Goal: Communication & Community: Answer question/provide support

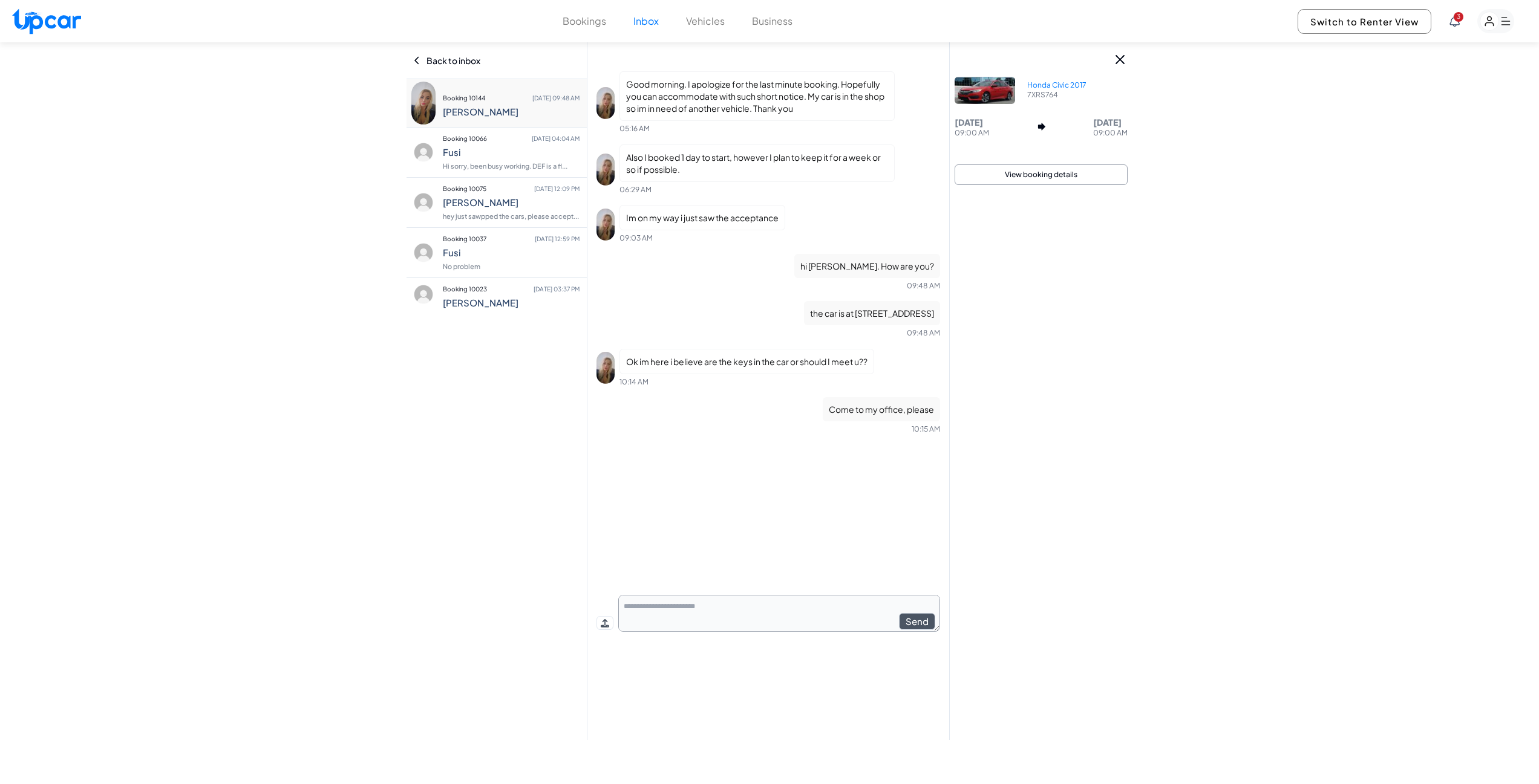
click at [639, 29] on div "Bookings Inbox Vehicles Business 3 Switch to Renter View 3" at bounding box center [769, 21] width 1539 height 43
click at [644, 18] on button "Inbox" at bounding box center [646, 21] width 25 height 14
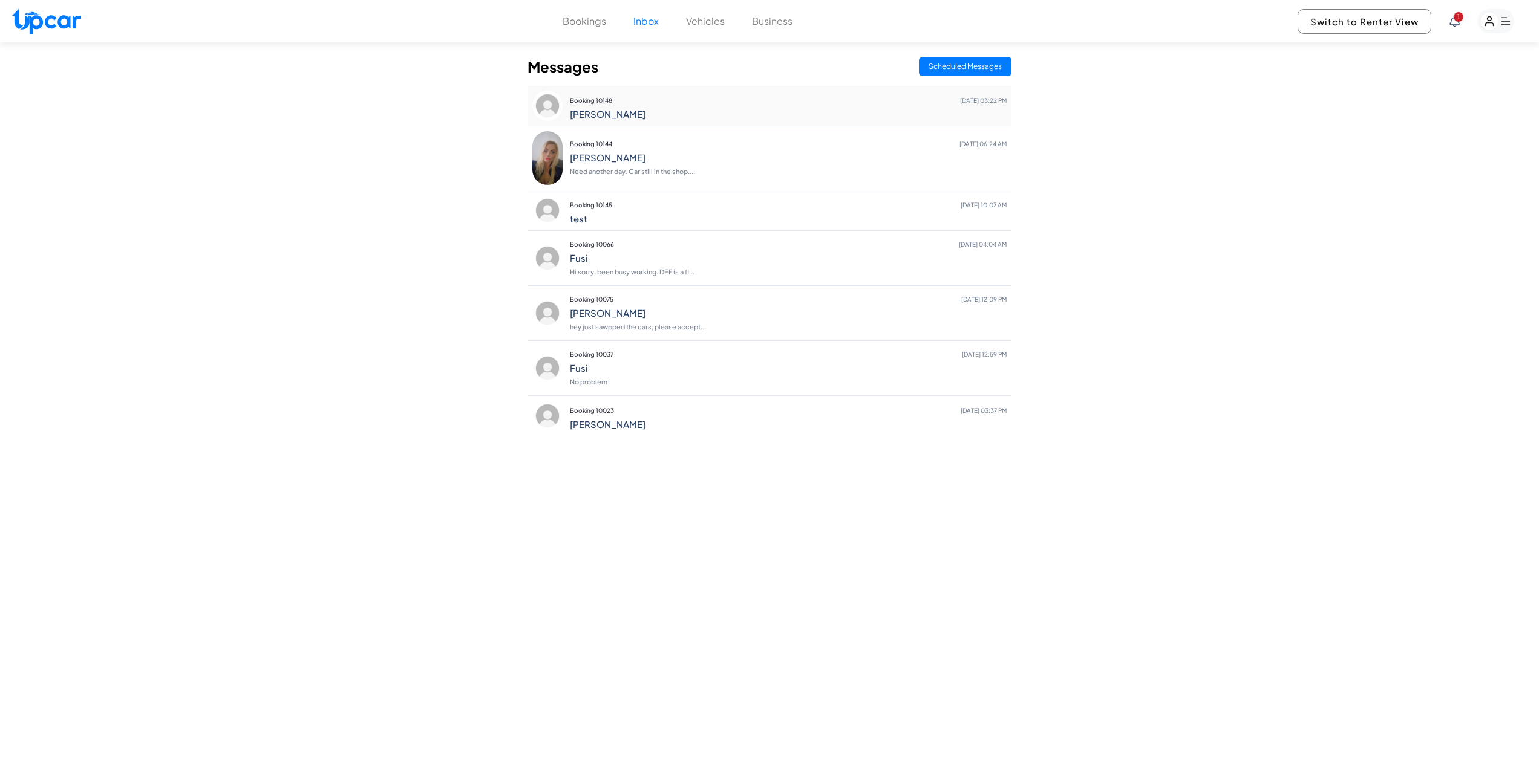
click at [639, 107] on p "Booking 10148 [DATE] 03:22 PM" at bounding box center [788, 100] width 437 height 17
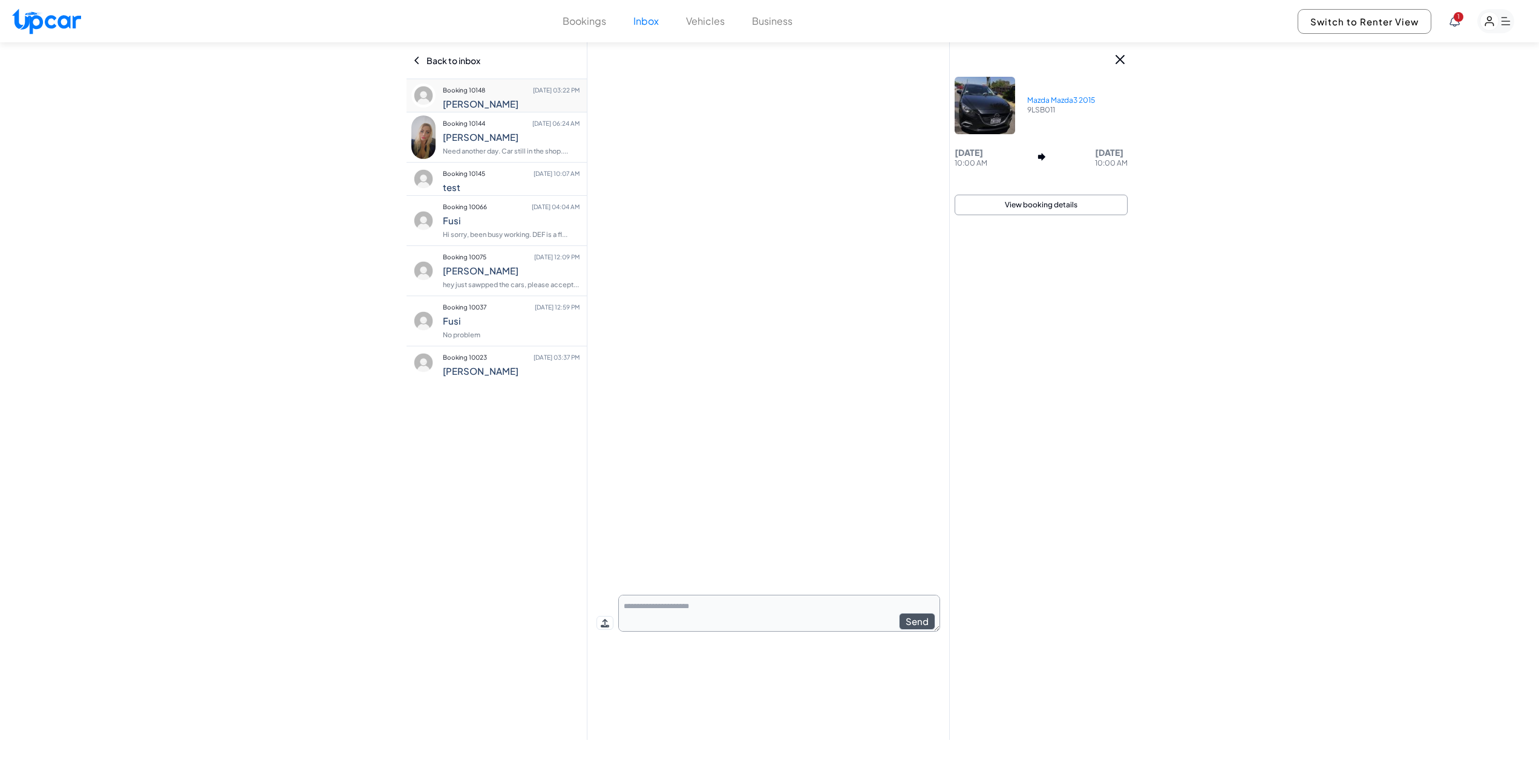
click at [706, 615] on textarea at bounding box center [779, 613] width 322 height 37
type textarea "**********"
click at [1455, 20] on span "1" at bounding box center [1458, 16] width 10 height 10
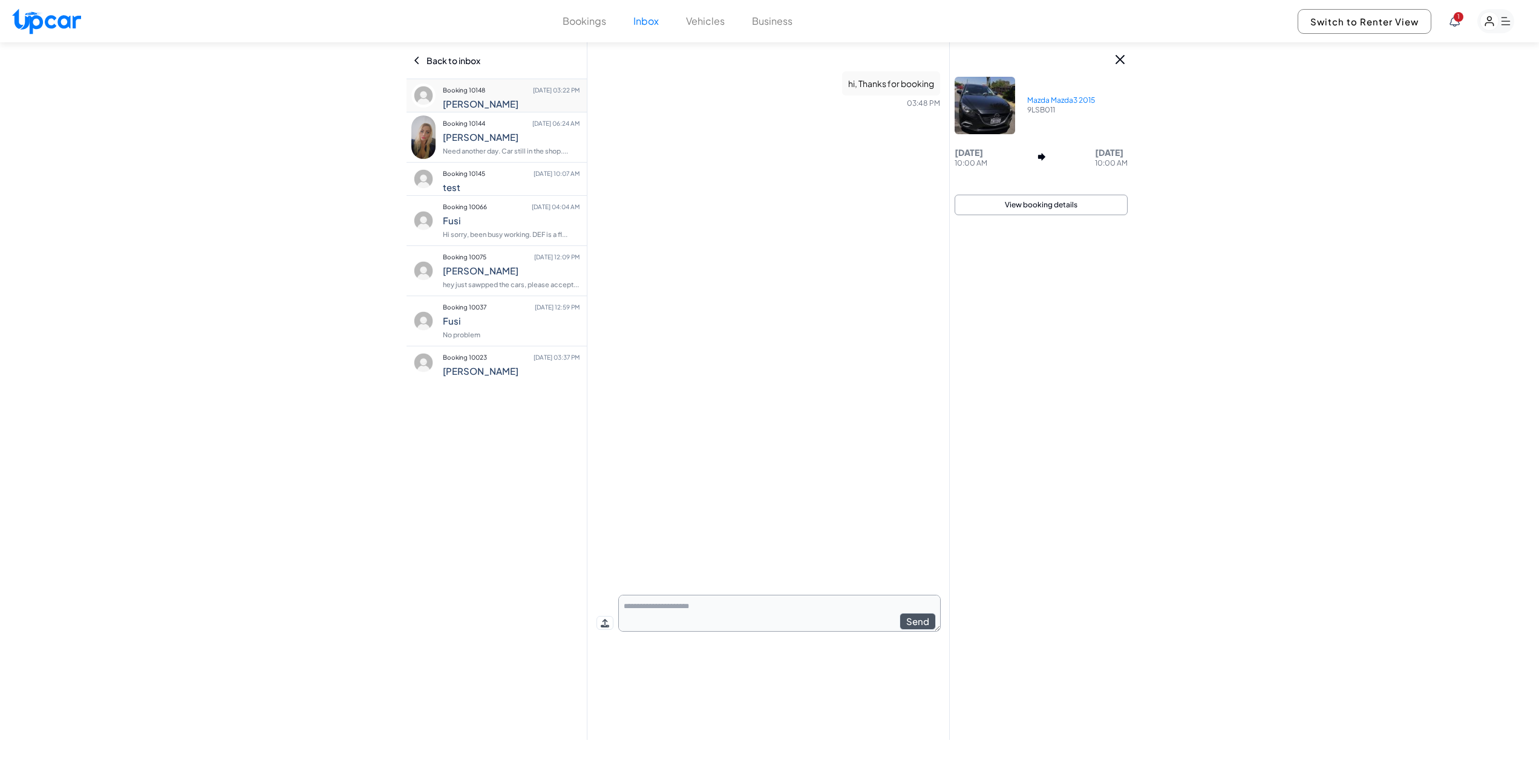
click at [1491, 21] on rect "button" at bounding box center [1489, 21] width 19 height 19
click at [1456, 20] on span "1" at bounding box center [1458, 16] width 10 height 10
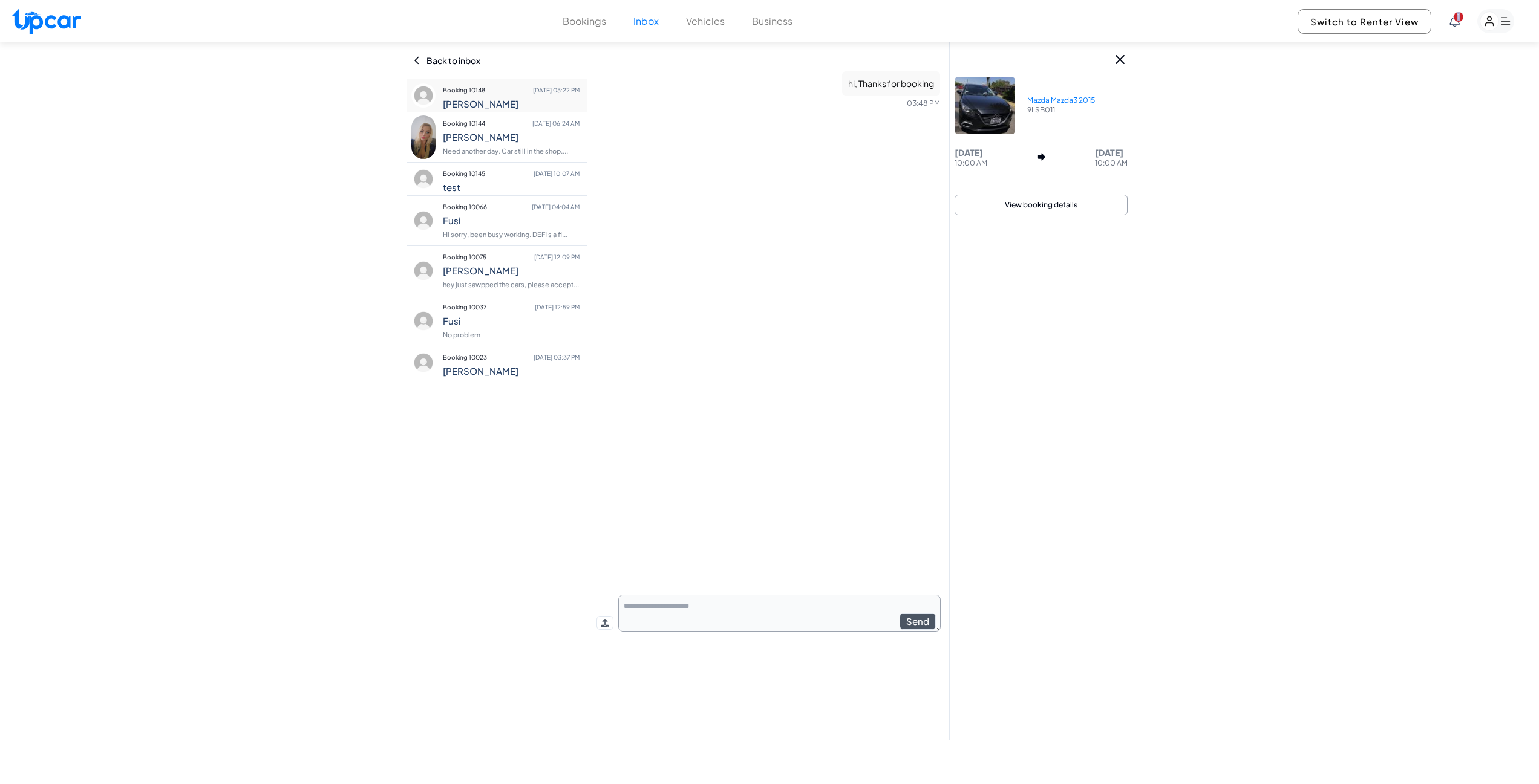
click at [1456, 20] on span "1" at bounding box center [1458, 16] width 10 height 10
click at [515, 100] on h4 "Alex" at bounding box center [511, 104] width 137 height 11
click at [525, 15] on div "Bookings Inbox Vehicles Business 1 Switch to Renter View 1" at bounding box center [769, 21] width 1539 height 43
click at [577, 16] on button "Bookings" at bounding box center [584, 21] width 43 height 14
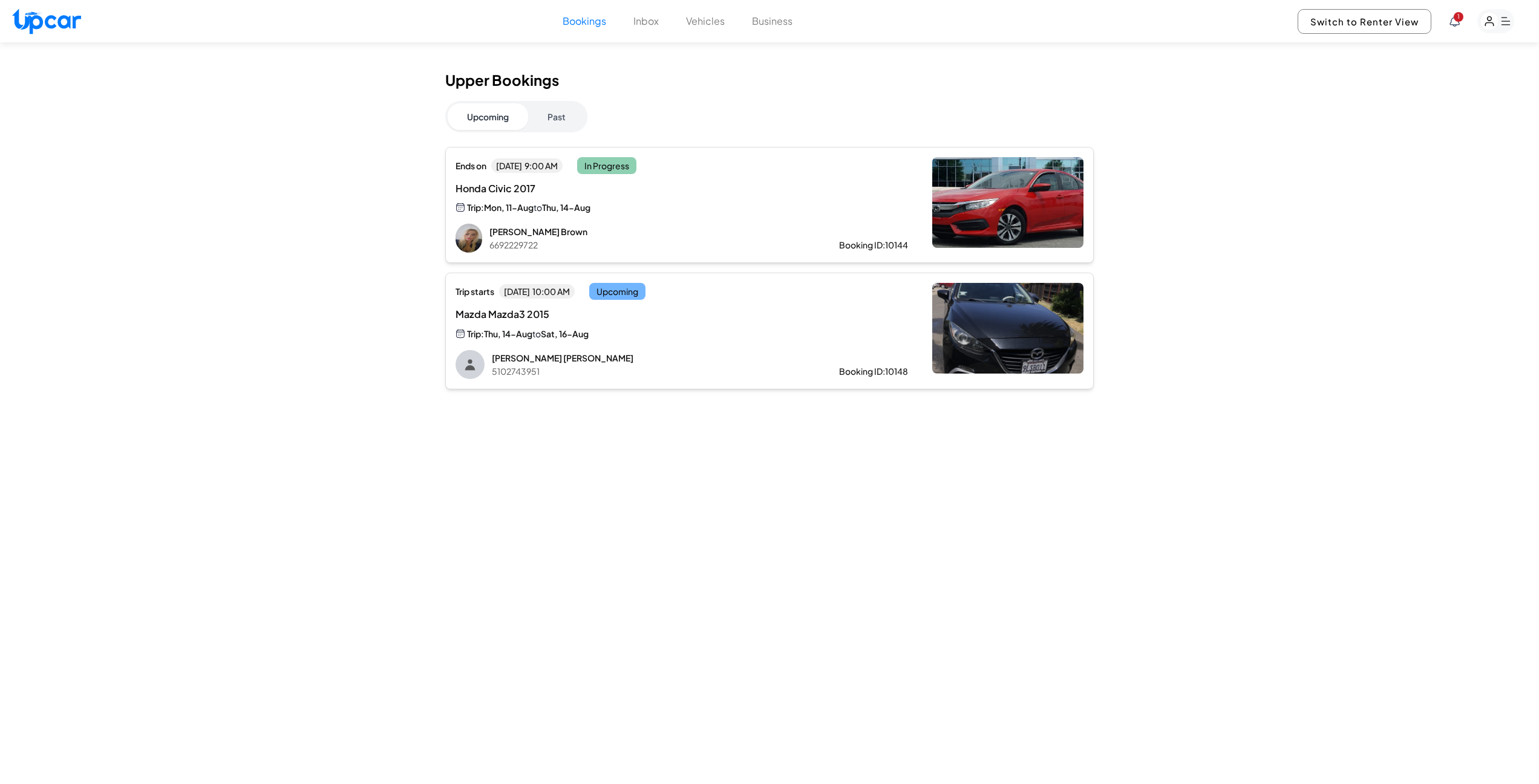
click at [693, 21] on button "Vehicles" at bounding box center [705, 21] width 39 height 14
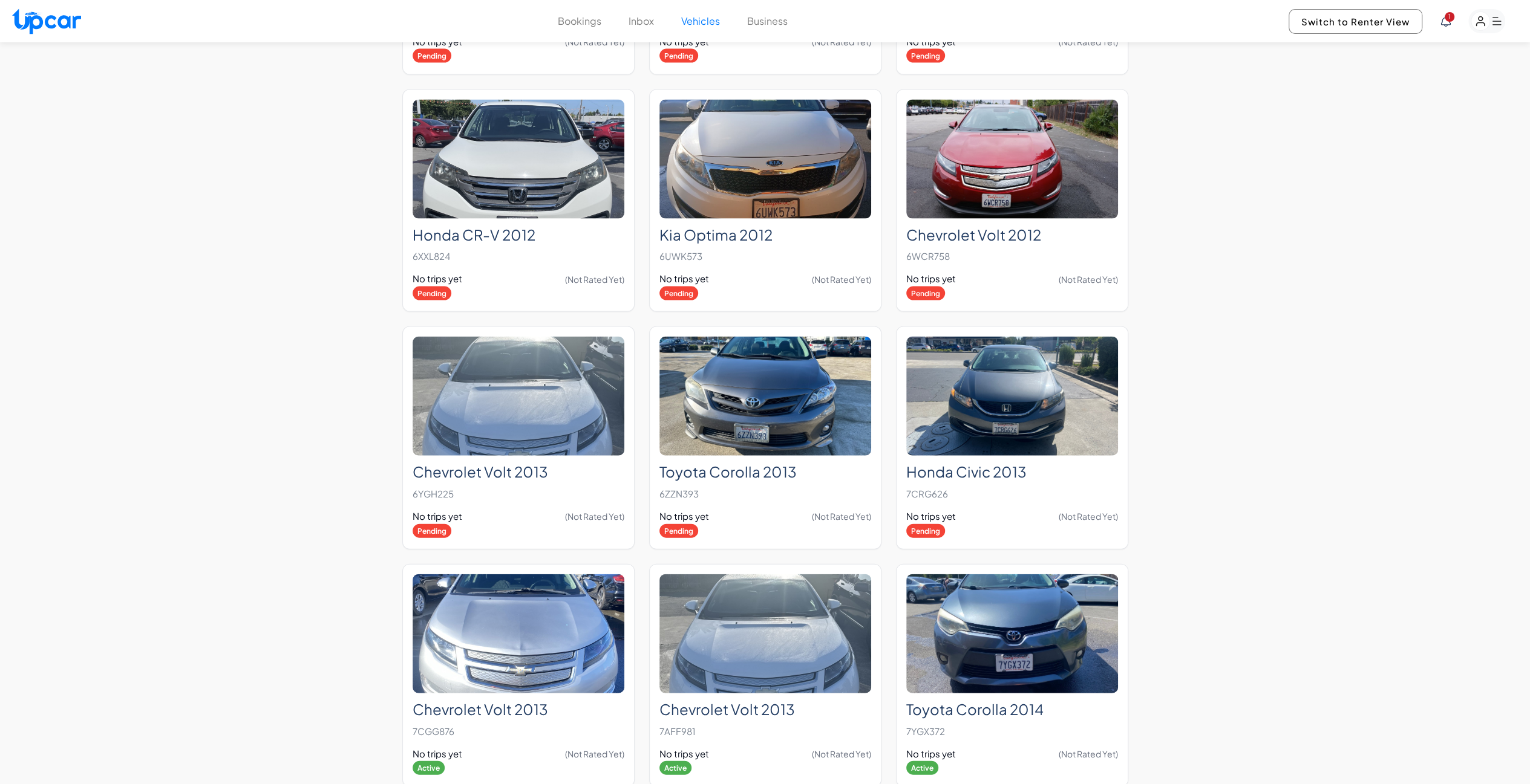
scroll to position [2721, 0]
